Goal: Task Accomplishment & Management: Complete application form

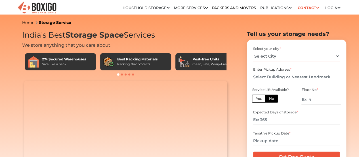
click at [279, 60] on select "Select City Bangalore Bengaluru Bhopal Bhubaneswar Chennai Coimbatore Cuttack D…" at bounding box center [296, 56] width 87 height 10
select select "[GEOGRAPHIC_DATA]"
click at [253, 53] on select "Select City Bangalore Bengaluru Bhopal Bhubaneswar Chennai Coimbatore Cuttack D…" at bounding box center [296, 56] width 87 height 10
click at [269, 67] on div "Select your city * Select City Bangalore Bengaluru Bhopal Bhubaneswar Chennai C…" at bounding box center [297, 95] width 90 height 103
click at [271, 72] on div "Enter Pickup Address *" at bounding box center [296, 69] width 87 height 5
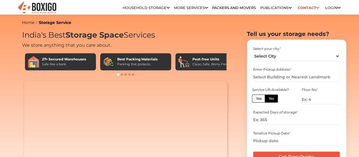
click at [296, 72] on div "Enter Pickup Address *" at bounding box center [296, 69] width 87 height 5
click at [277, 72] on div "Enter Pickup Address *" at bounding box center [296, 69] width 87 height 5
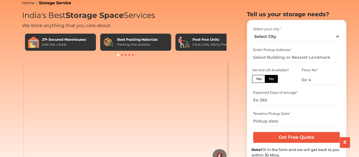
scroll to position [28, 0]
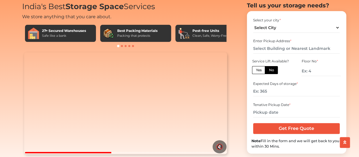
click at [298, 86] on div "Expected Days of storage *" at bounding box center [296, 83] width 87 height 5
click at [271, 74] on label "No" at bounding box center [271, 70] width 13 height 8
click at [271, 71] on input "No" at bounding box center [271, 69] width 4 height 4
click at [262, 74] on label "Yes" at bounding box center [258, 70] width 13 height 8
click at [260, 71] on input "Yes" at bounding box center [258, 69] width 4 height 4
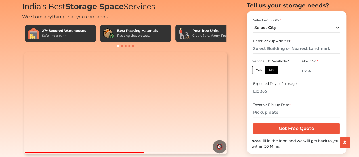
radio input "true"
click at [274, 74] on label "No" at bounding box center [271, 70] width 13 height 8
click at [273, 71] on input "No" at bounding box center [271, 69] width 4 height 4
radio input "true"
click at [284, 53] on input "text" at bounding box center [296, 48] width 87 height 10
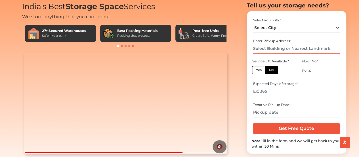
click at [277, 53] on input "text" at bounding box center [296, 48] width 87 height 10
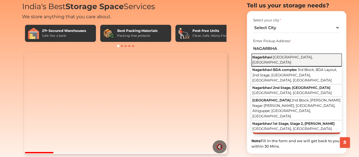
click at [274, 64] on span "Bengaluru, Karnataka" at bounding box center [283, 60] width 61 height 10
type input "Nagarbhavi, Bengaluru, Karnataka"
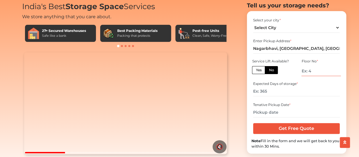
click at [323, 76] on input "number" at bounding box center [321, 71] width 39 height 10
type input "0"
click at [279, 96] on input "number" at bounding box center [296, 91] width 87 height 10
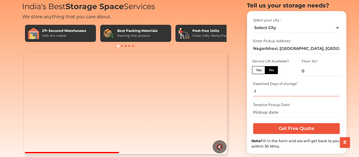
click at [270, 96] on input "-1" at bounding box center [296, 91] width 87 height 10
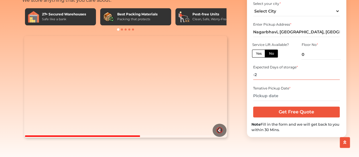
scroll to position [57, 0]
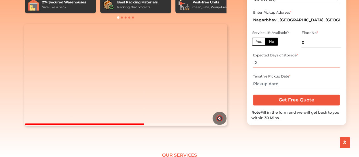
type input "-2"
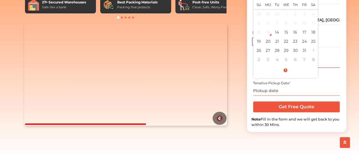
click at [283, 95] on input "text" at bounding box center [296, 91] width 87 height 10
click at [306, 37] on td "17" at bounding box center [304, 32] width 9 height 9
type input "10/17/2025 12:00 AM"
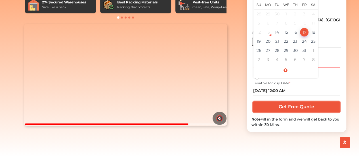
click at [296, 108] on input "Get Free Quote" at bounding box center [296, 106] width 87 height 11
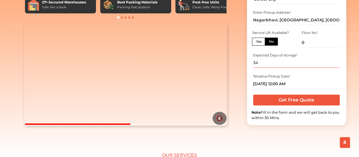
type input "34"
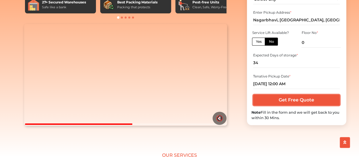
click at [280, 105] on input "Get Free Quote" at bounding box center [296, 99] width 87 height 11
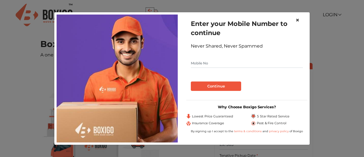
click at [299, 19] on span "×" at bounding box center [297, 20] width 4 height 8
